Goal: Task Accomplishment & Management: Manage account settings

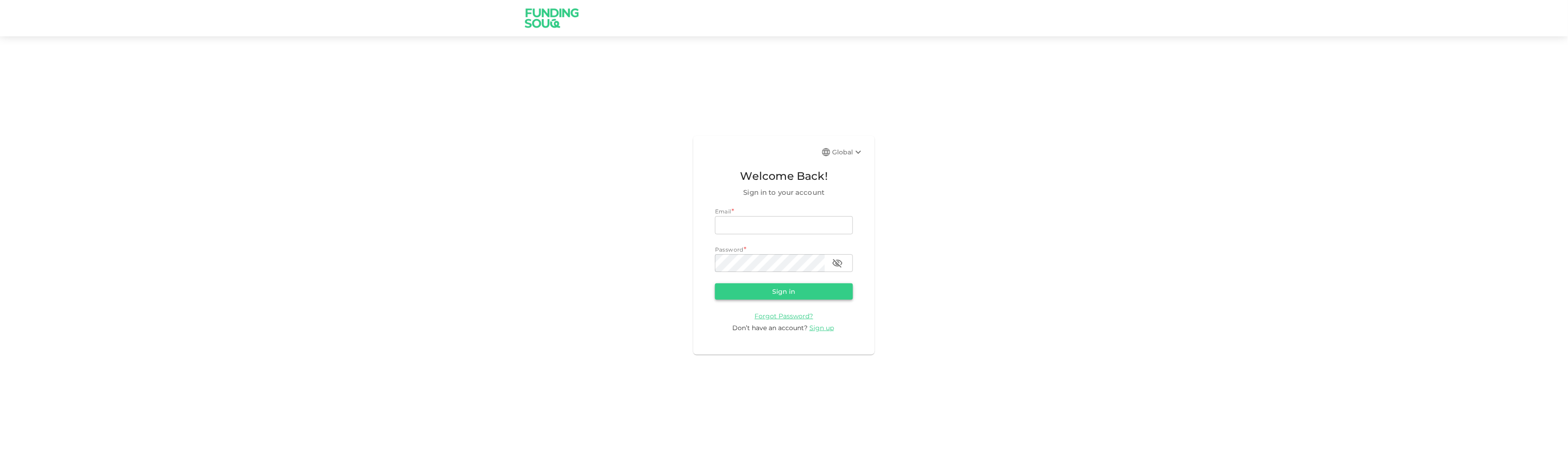
type input "[EMAIL_ADDRESS][DOMAIN_NAME]"
click at [771, 299] on button "Sign in" at bounding box center [784, 292] width 138 height 17
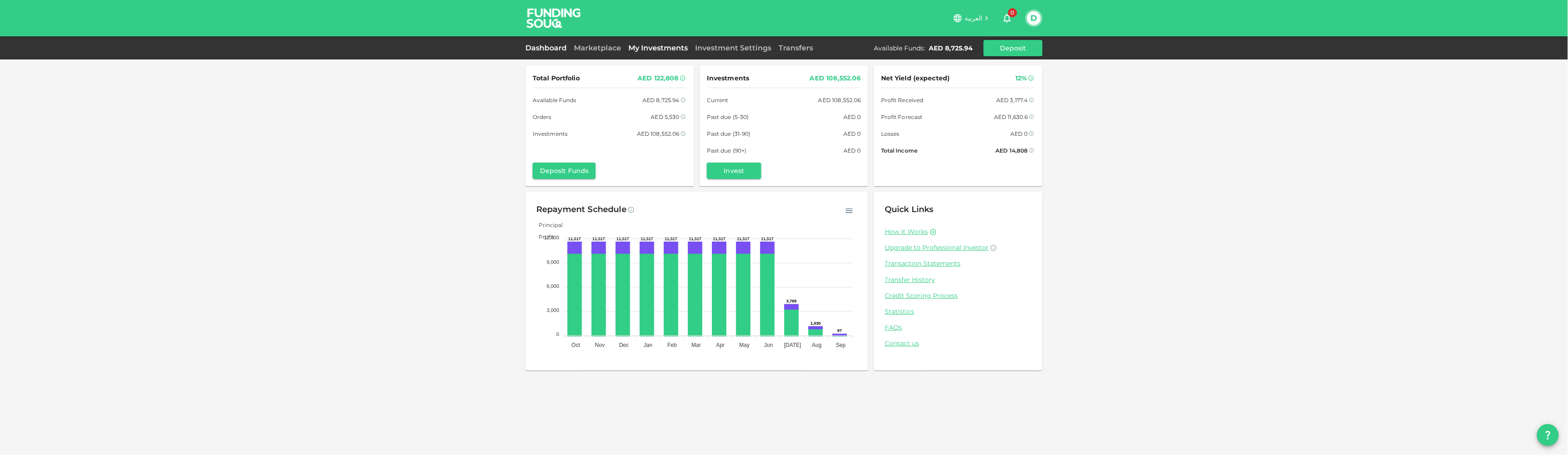
click at [629, 44] on link "My Investments" at bounding box center [658, 48] width 67 height 9
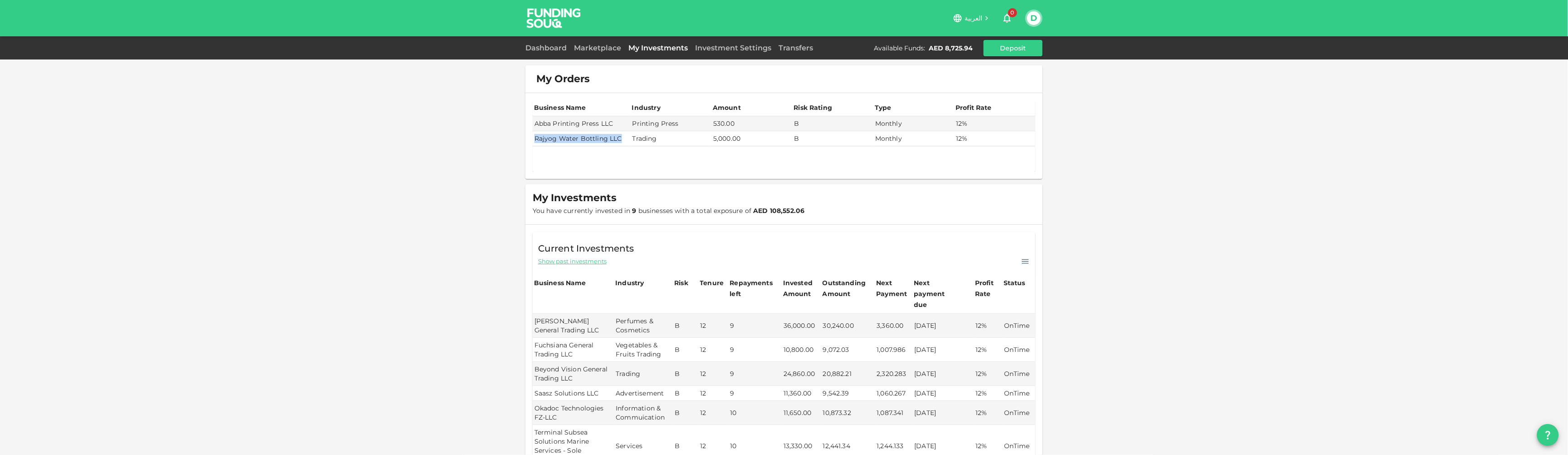
drag, startPoint x: 612, startPoint y: 137, endPoint x: 524, endPoint y: 136, distance: 88.0
click at [533, 136] on td "Rajyog Water Bottling LLC" at bounding box center [582, 138] width 98 height 15
copy td "Rajyog Water Bottling LLC"
click at [1333, 240] on div "My Orders Business Name Industry Amount Risk Rating Type Profit Rate Abba Print…" at bounding box center [784, 336] width 1568 height 672
click at [1035, 11] on button "D" at bounding box center [1034, 18] width 14 height 14
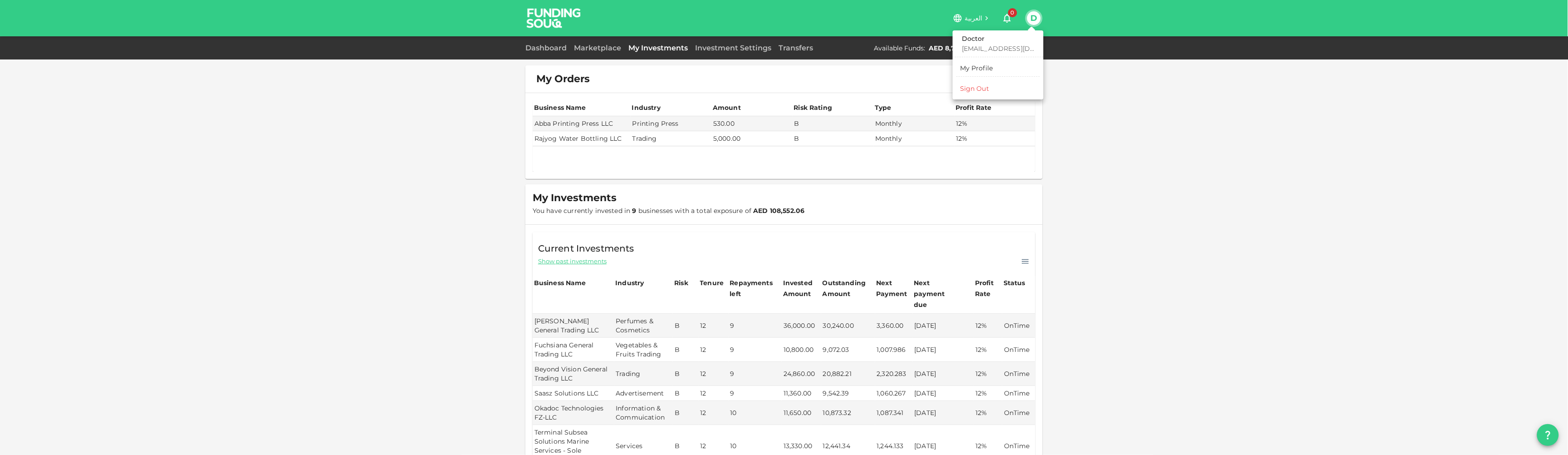
click at [978, 90] on div "Sign Out" at bounding box center [974, 89] width 29 height 9
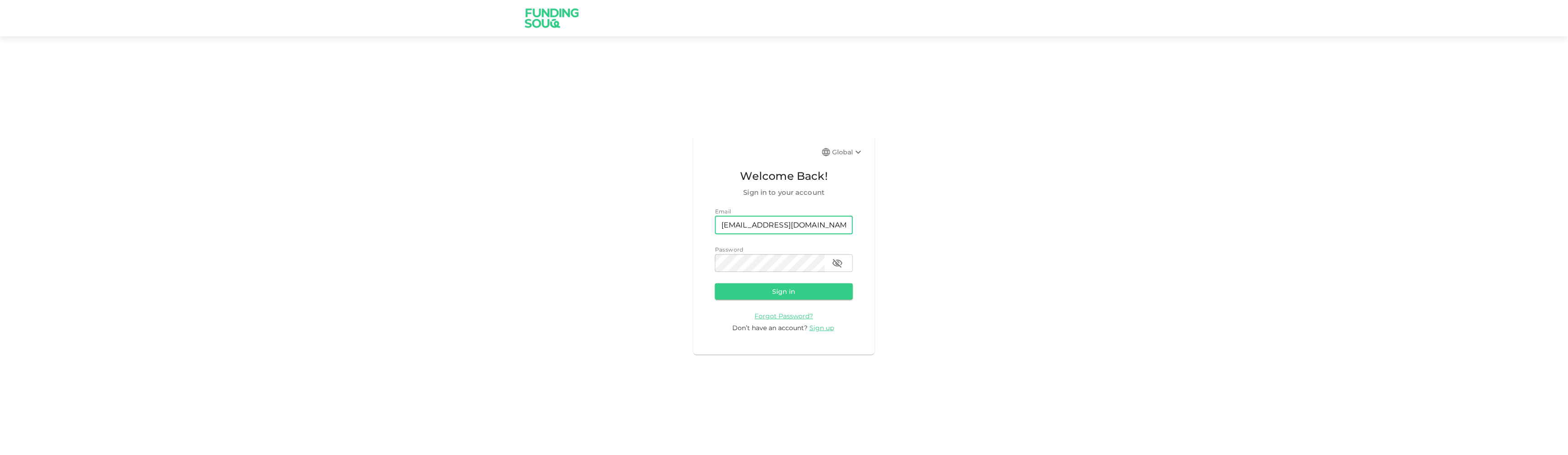
click at [755, 229] on input "[EMAIL_ADDRESS][DOMAIN_NAME]" at bounding box center [784, 225] width 138 height 18
type input "[EMAIL_ADDRESS][DOMAIN_NAME]"
click at [828, 289] on button "Sign in" at bounding box center [784, 292] width 138 height 17
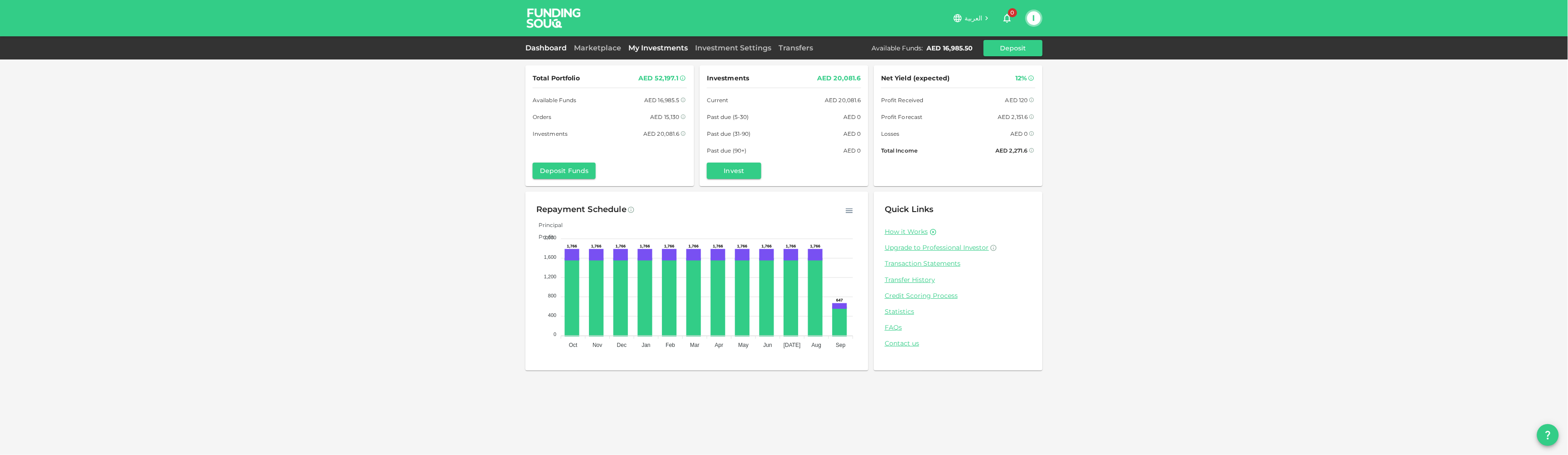
click at [656, 47] on link "My Investments" at bounding box center [658, 48] width 67 height 9
